Goal: Task Accomplishment & Management: Manage account settings

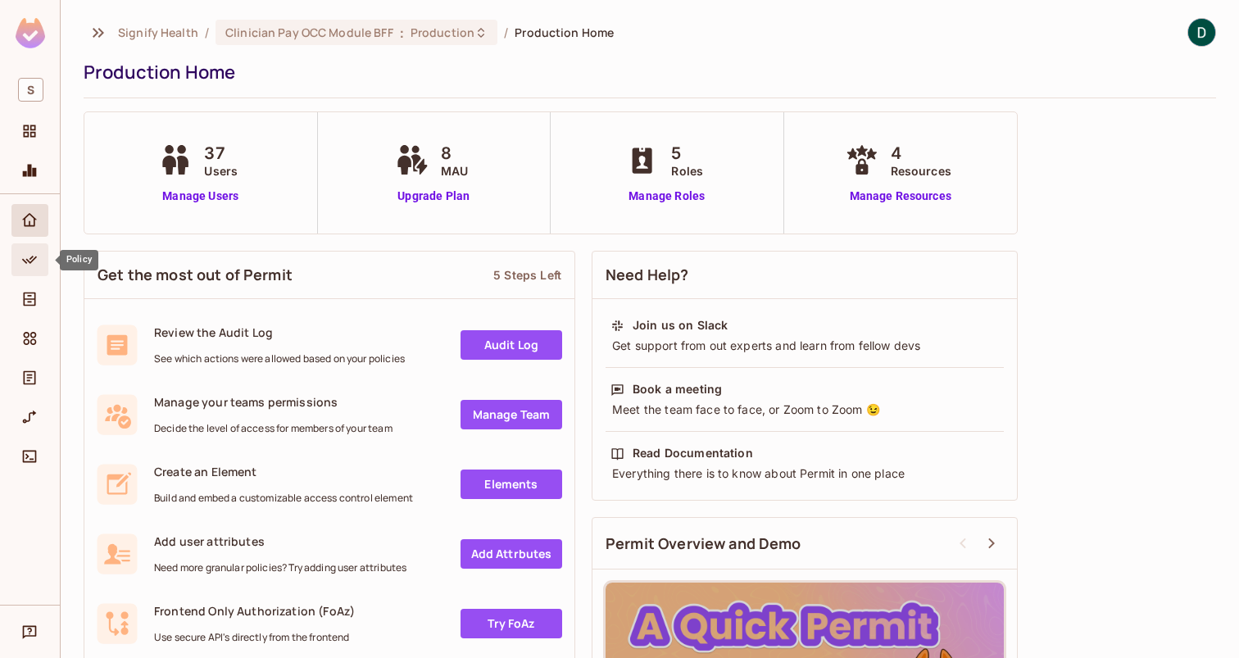
click at [37, 270] on div "Policy" at bounding box center [29, 259] width 37 height 33
click at [32, 268] on span "Policy" at bounding box center [30, 260] width 20 height 20
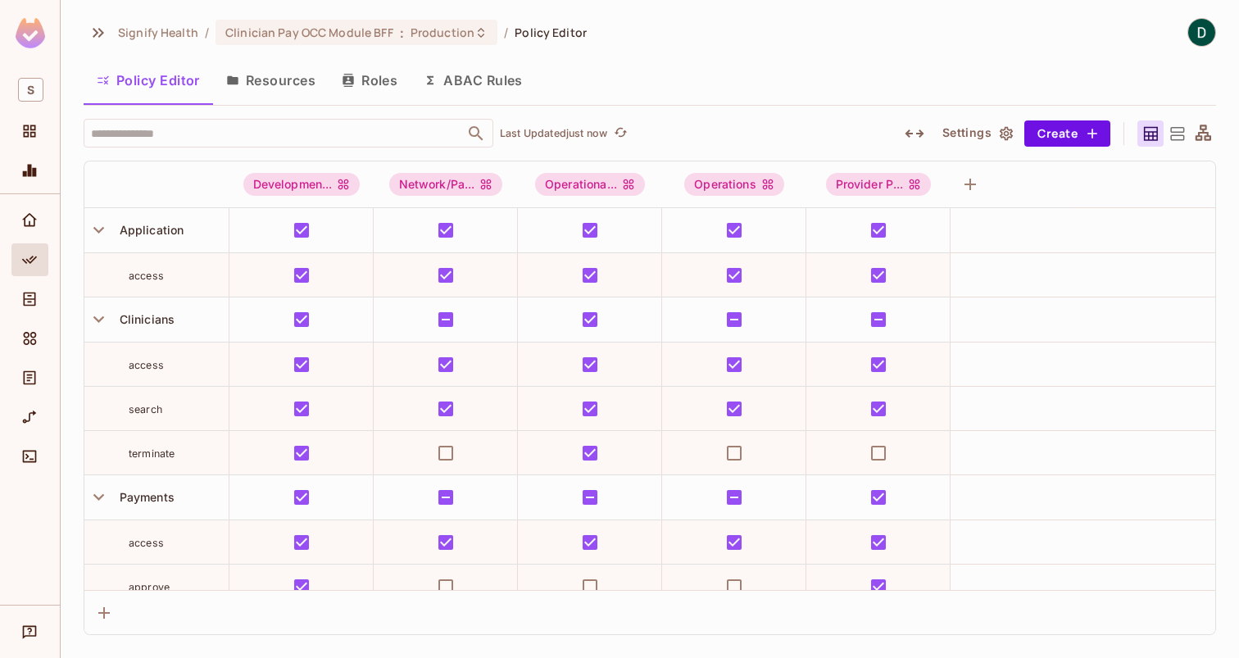
click at [294, 75] on button "Resources" at bounding box center [271, 80] width 116 height 41
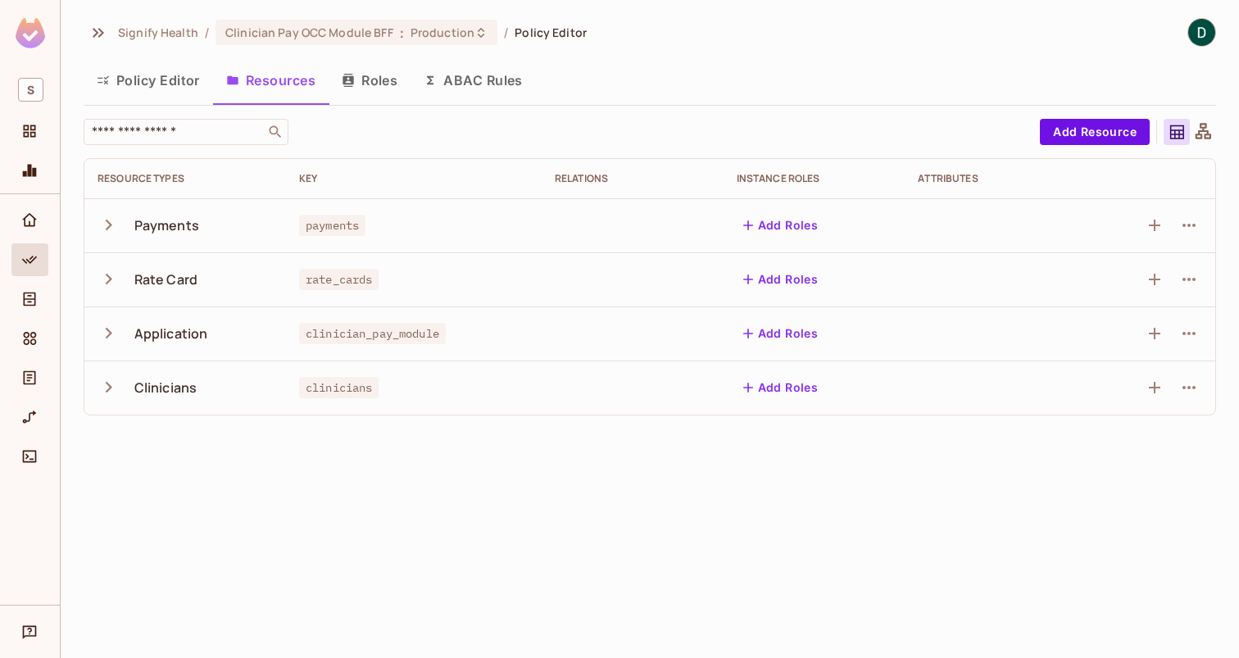
click at [108, 338] on icon "button" at bounding box center [109, 333] width 22 height 22
